Goal: Information Seeking & Learning: Learn about a topic

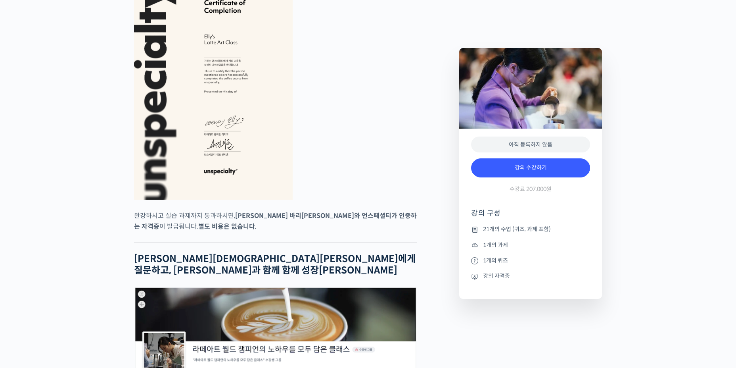
scroll to position [2856, 0]
click at [239, 124] on img at bounding box center [213, 87] width 159 height 225
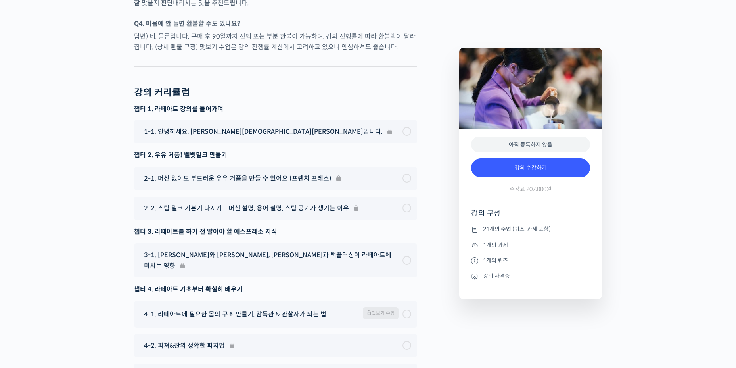
scroll to position [4006, 0]
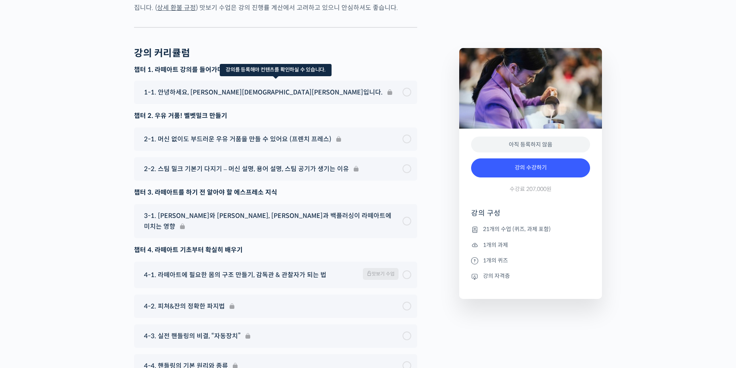
click at [403, 81] on div "1-1. 안녕하세요, 이지유 바리스타입니다." at bounding box center [275, 92] width 283 height 23
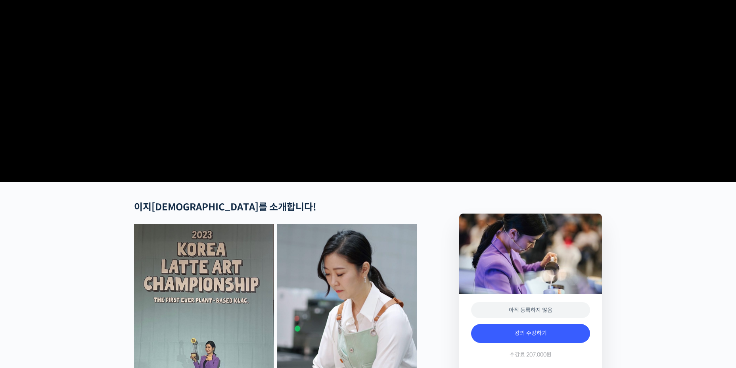
scroll to position [0, 0]
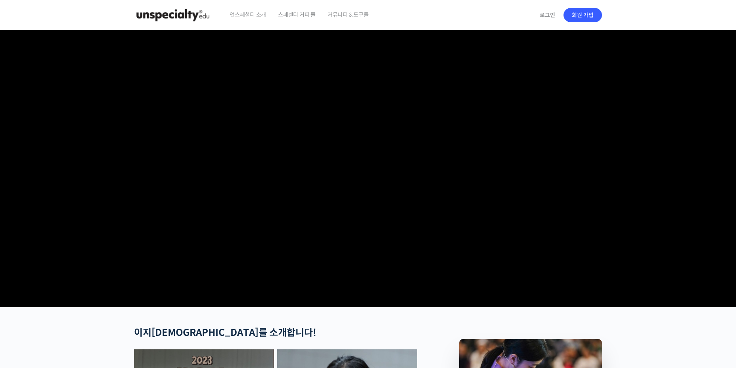
click at [192, 13] on img at bounding box center [173, 15] width 78 height 24
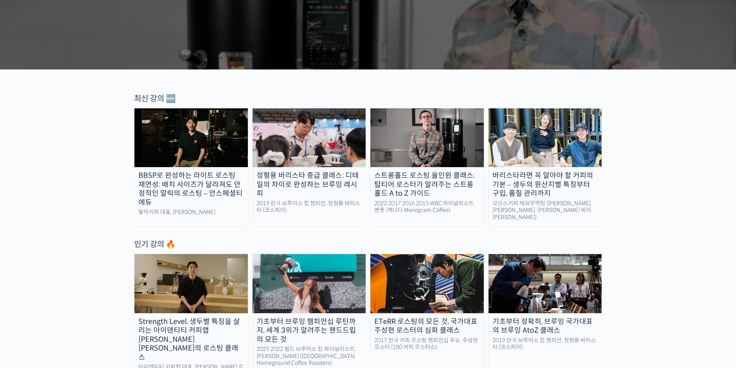
click at [316, 183] on div "정형용 바리스타 중급 클래스: 디테일의 차이로 완성하는 브루잉 레시피" at bounding box center [309, 184] width 113 height 27
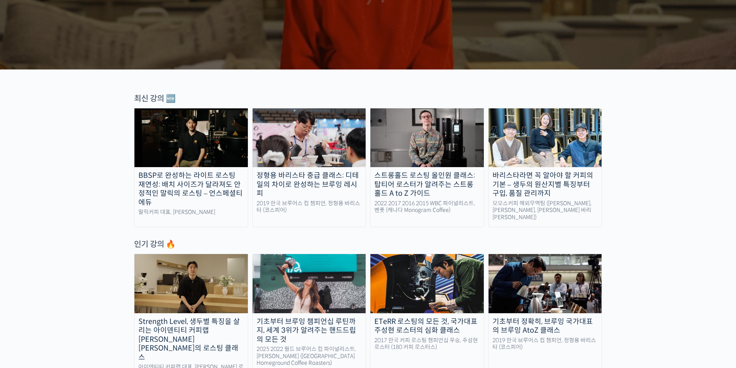
click at [436, 181] on div "스트롱홀드 로스팅 올인원 클래스: 탑티어 로스터가 알려주는 스트롱홀드 A to Z 가이드" at bounding box center [426, 184] width 113 height 27
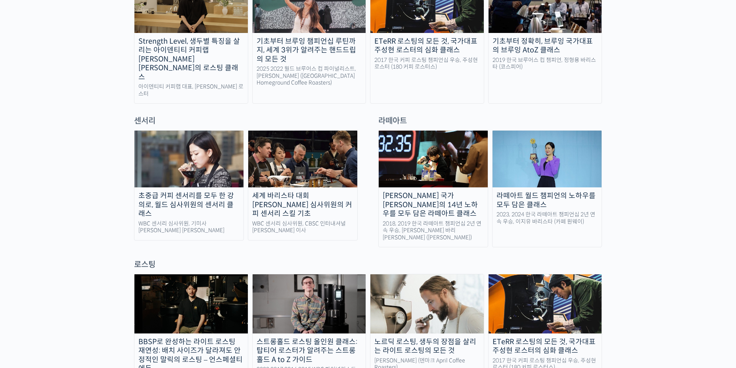
scroll to position [555, 0]
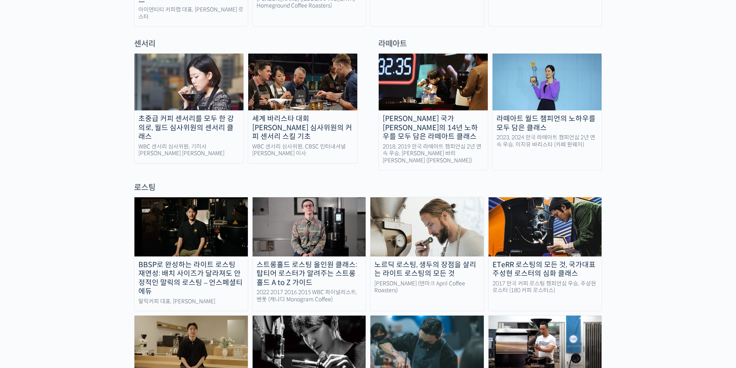
click at [196, 114] on div "초중급 커피 센서리를 모두 한 강의로, 월드 심사위원의 센서리 클래스" at bounding box center [188, 127] width 109 height 27
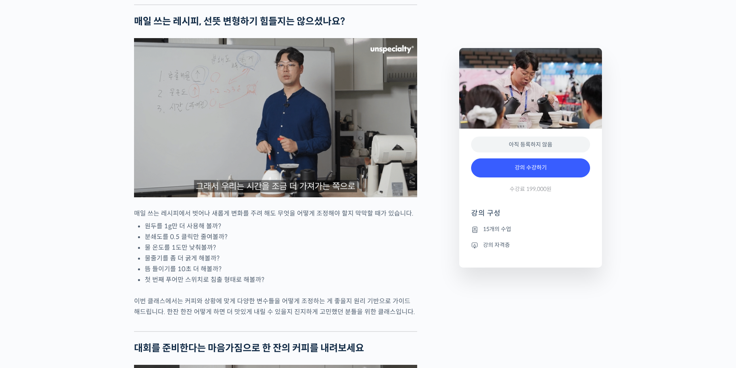
scroll to position [912, 0]
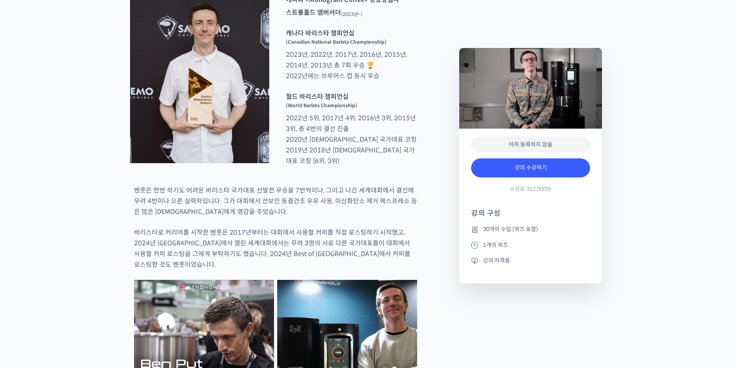
scroll to position [357, 0]
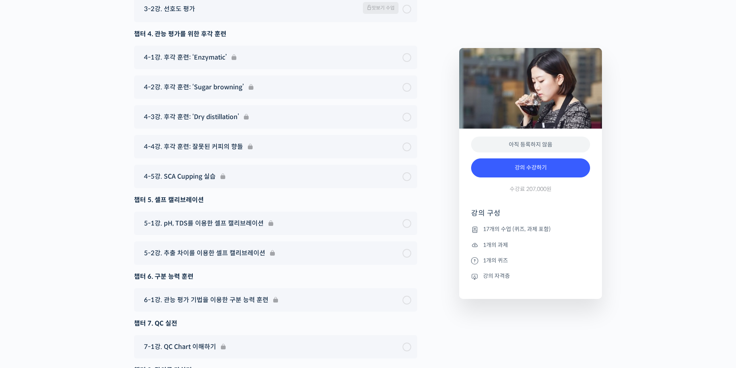
scroll to position [5355, 0]
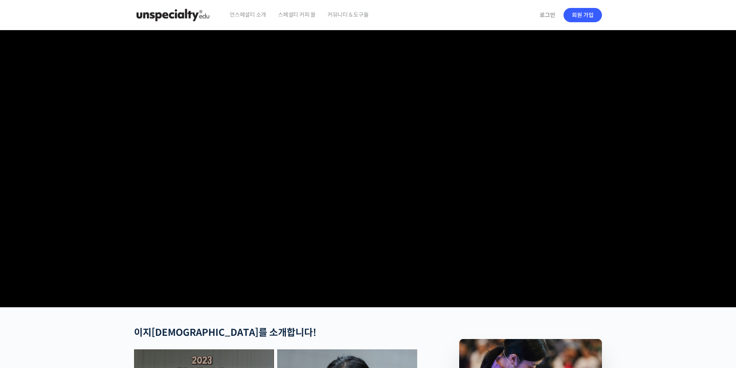
click at [192, 17] on img at bounding box center [173, 15] width 78 height 24
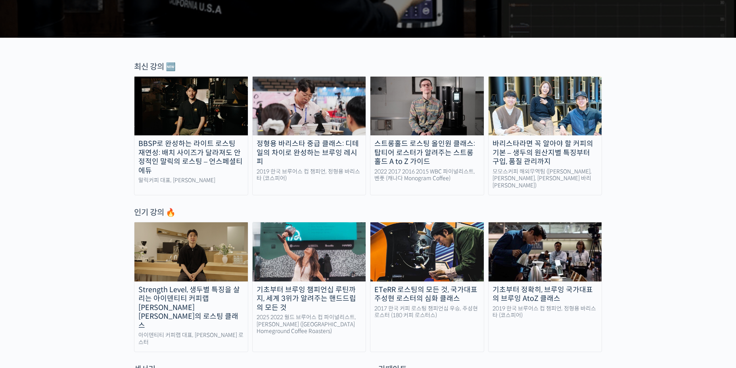
scroll to position [238, 0]
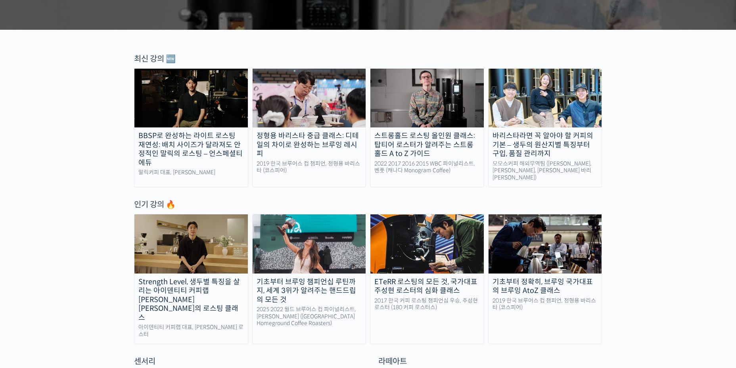
click at [543, 140] on div "바리스타라면 꼭 알아야 할 커피의 기본 – 생두의 원산지별 특징부터 구입, 품질 관리까지" at bounding box center [545, 144] width 113 height 27
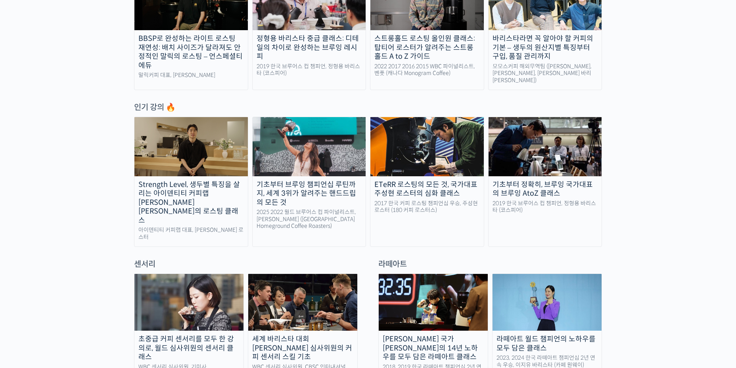
scroll to position [555, 0]
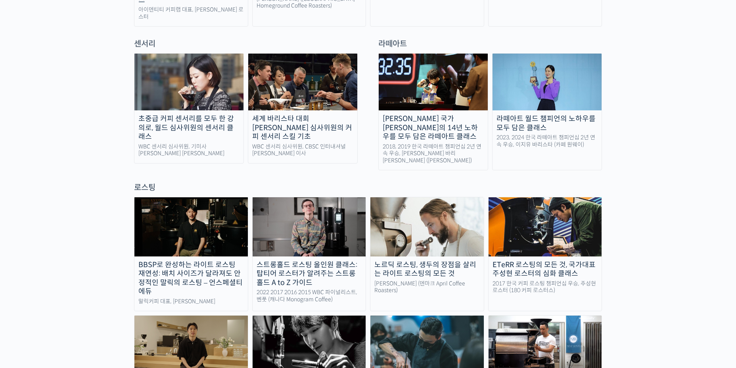
click at [522, 114] on div "라떼아트 월드 챔피언의 노하우를 모두 담은 클래스" at bounding box center [547, 123] width 109 height 18
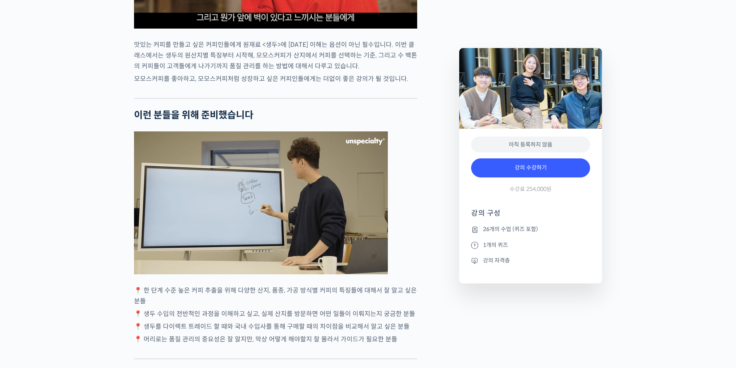
scroll to position [1825, 0]
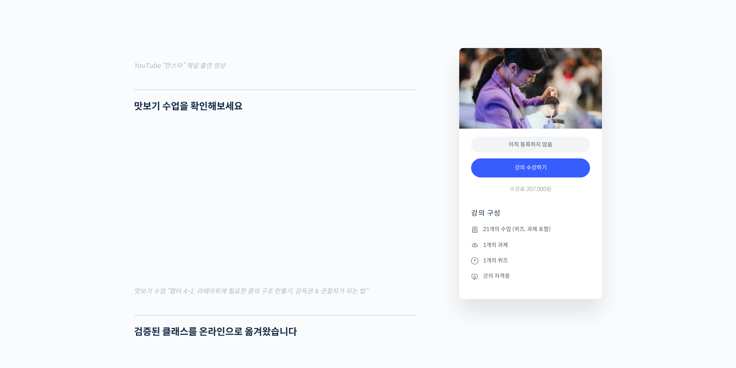
scroll to position [992, 0]
